Goal: Task Accomplishment & Management: Complete application form

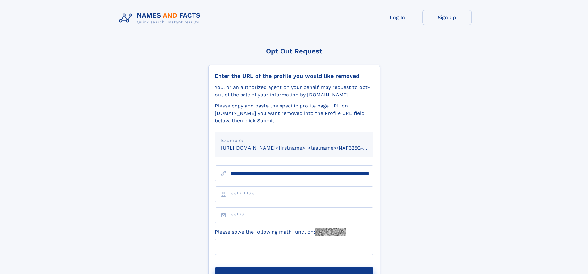
scroll to position [0, 76]
type input "**********"
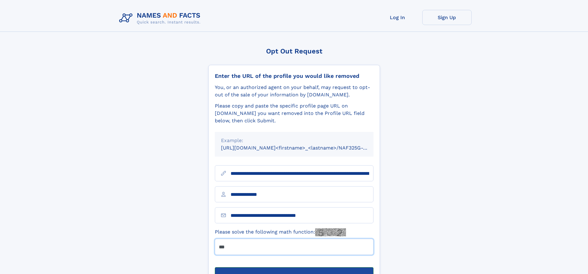
type input "***"
click at [294, 267] on button "Submit Opt Out Request" at bounding box center [294, 277] width 159 height 20
